Goal: Task Accomplishment & Management: Manage account settings

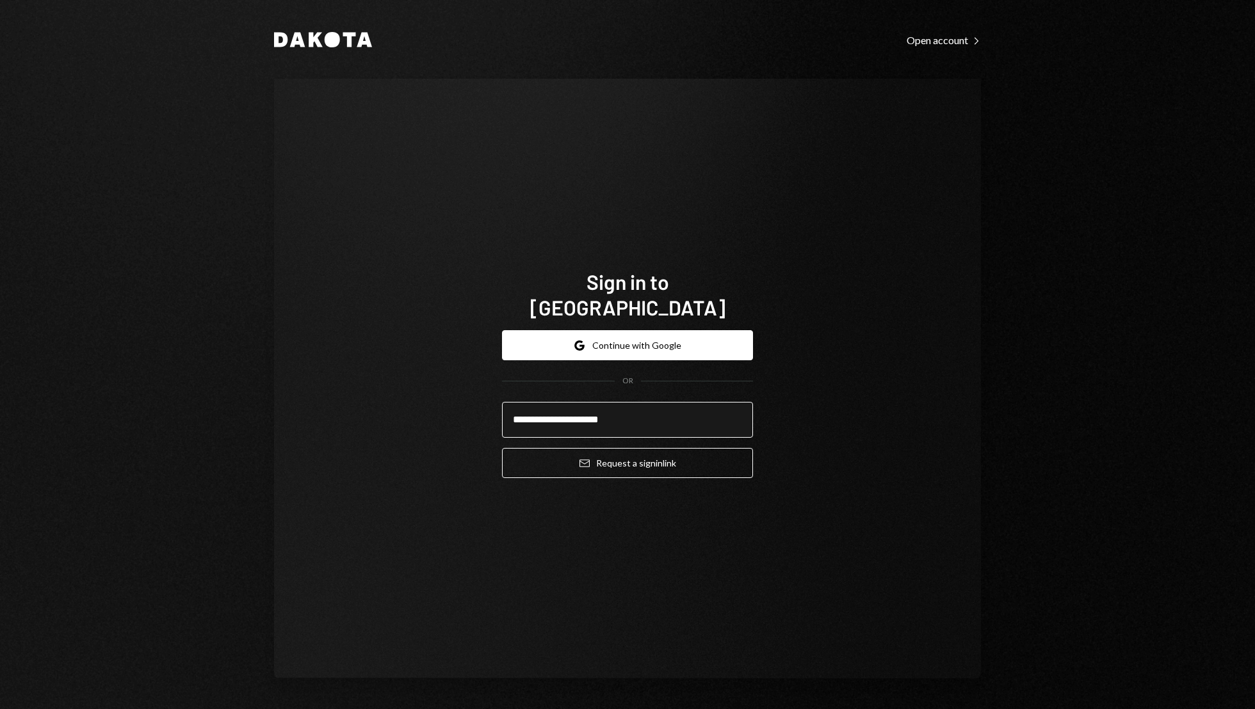
type input "**********"
click at [502, 448] on button "Email Request a sign in link" at bounding box center [627, 463] width 251 height 30
